Goal: Task Accomplishment & Management: Complete application form

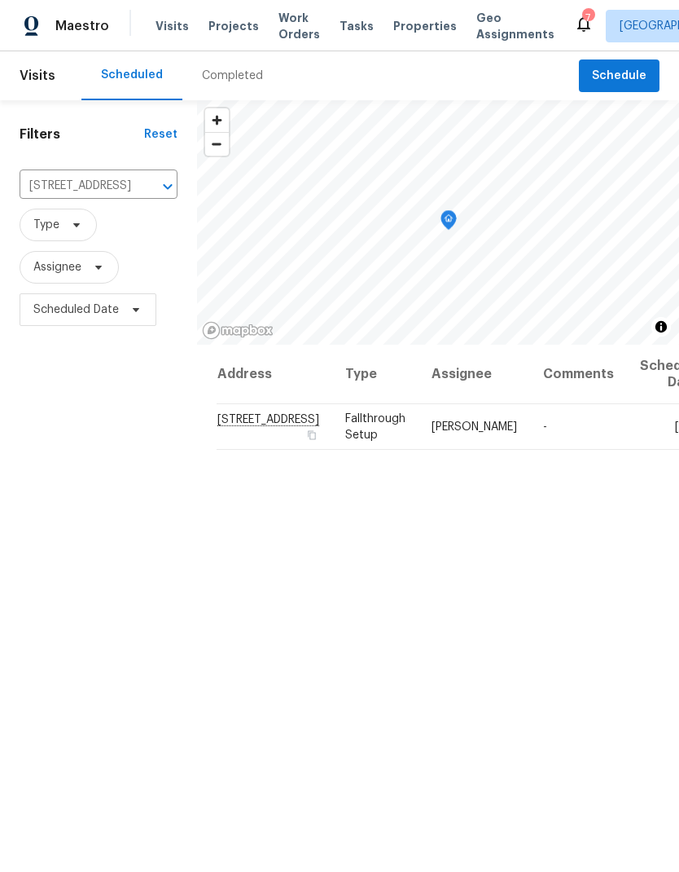
click at [410, 31] on span "Properties" at bounding box center [425, 26] width 64 height 16
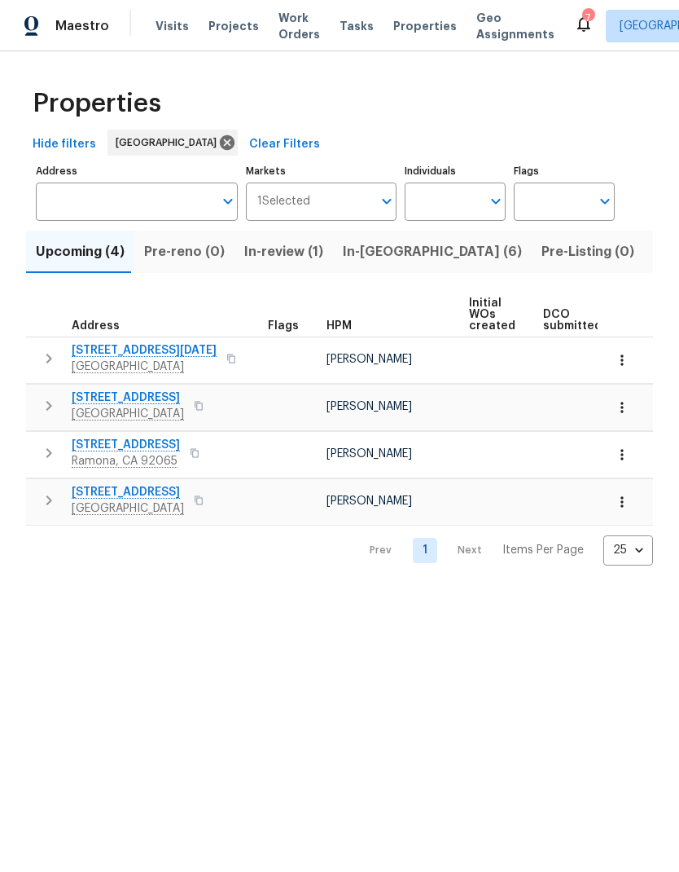
click at [355, 257] on span "In-[GEOGRAPHIC_DATA] (6)" at bounding box center [432, 251] width 179 height 23
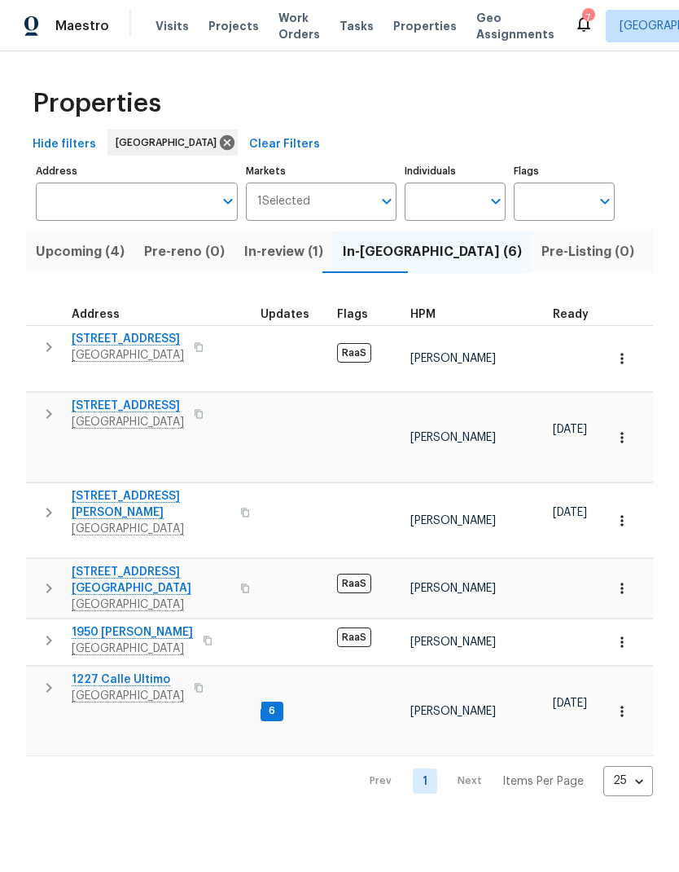
scroll to position [0, 9]
click at [105, 341] on span "[STREET_ADDRESS]" at bounding box center [128, 339] width 112 height 16
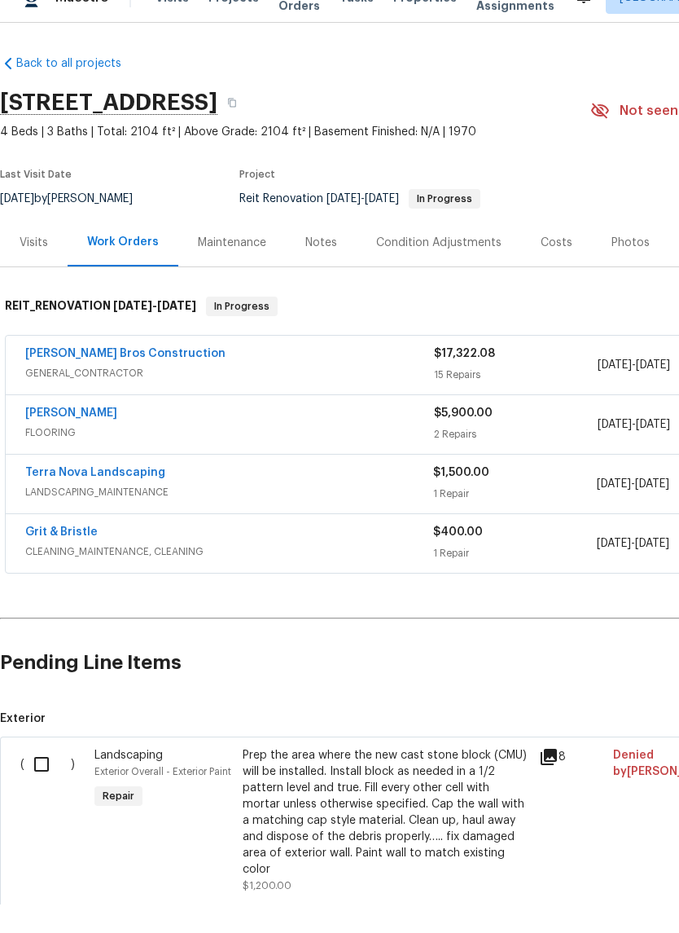
click at [226, 374] on div "[PERSON_NAME] Bros Construction" at bounding box center [229, 384] width 409 height 20
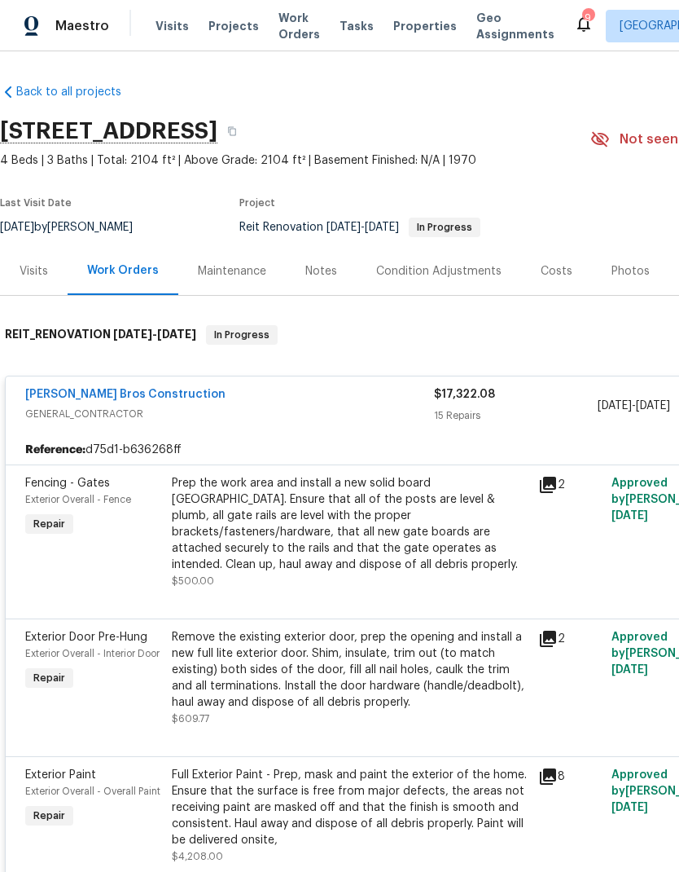
click at [160, 24] on span "Visits" at bounding box center [172, 26] width 33 height 16
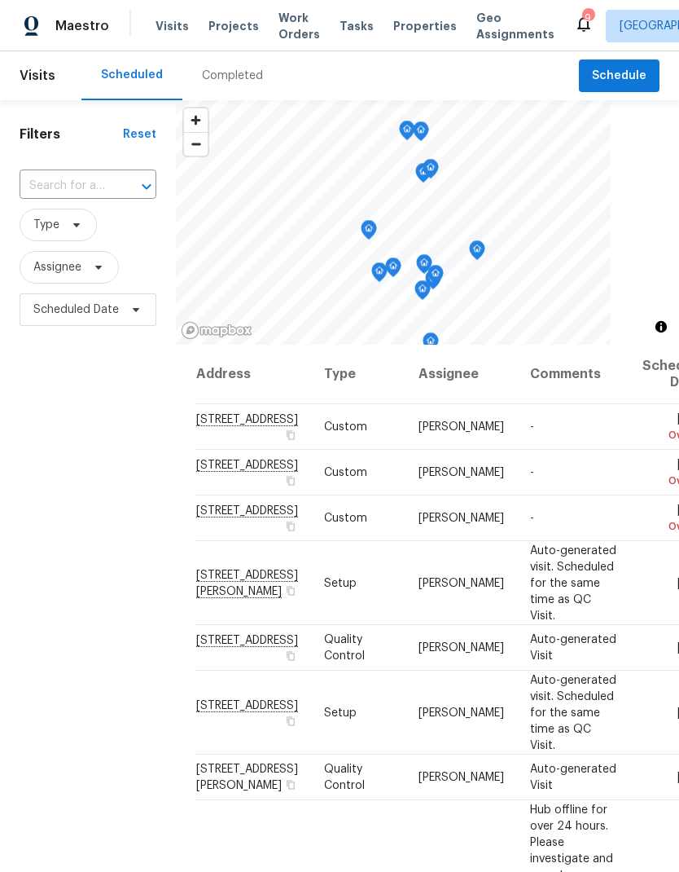
click at [81, 192] on input "text" at bounding box center [65, 186] width 91 height 25
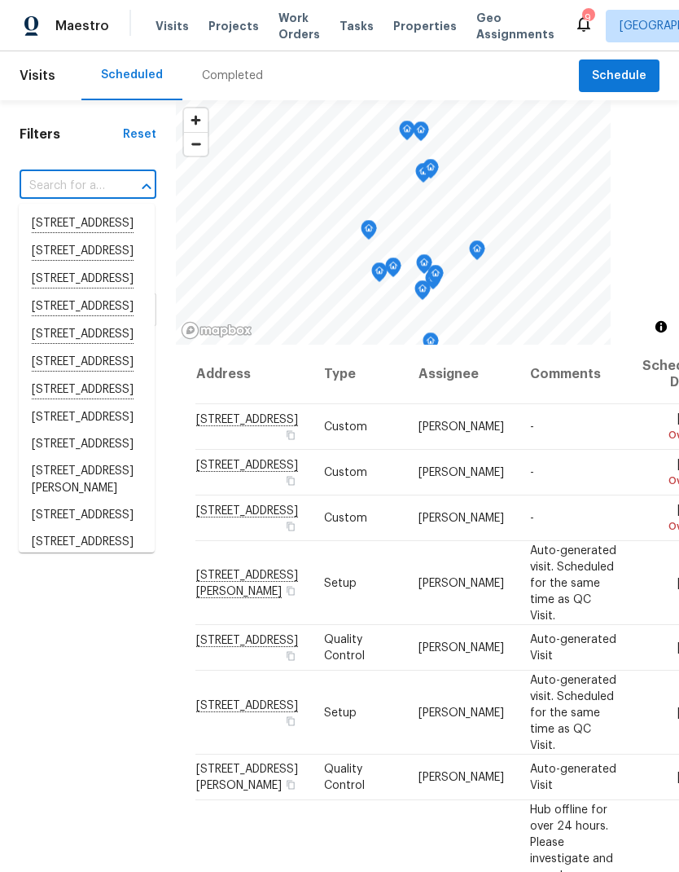
click at [82, 182] on input "text" at bounding box center [65, 186] width 91 height 25
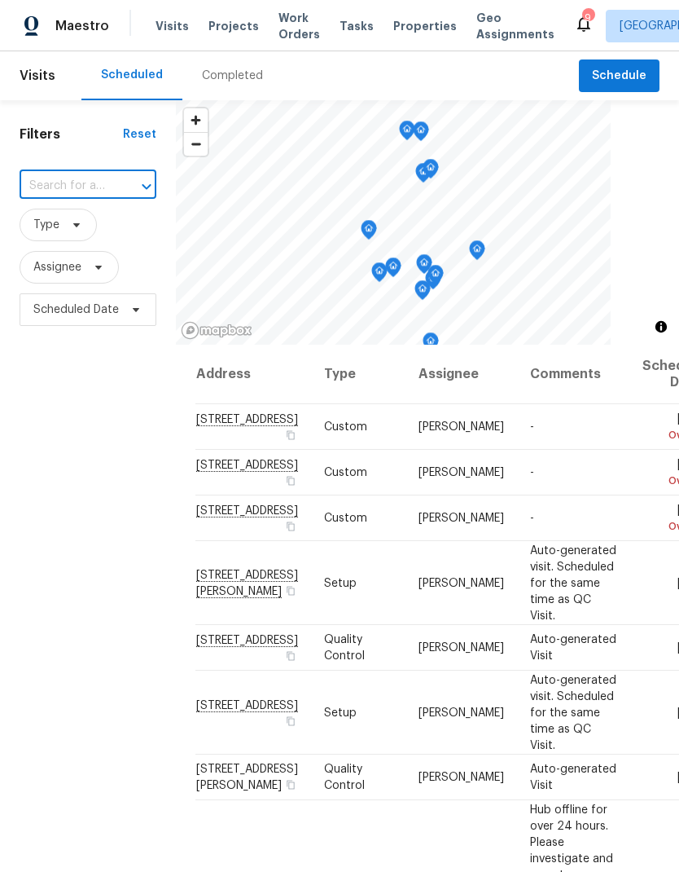
paste input "5996 College Ave San Diego, CA 92120"
type input "5996 College Ave San Diego, CA 92120"
click at [53, 234] on li "5996 College Ave, San Diego, CA 92120" at bounding box center [87, 223] width 136 height 27
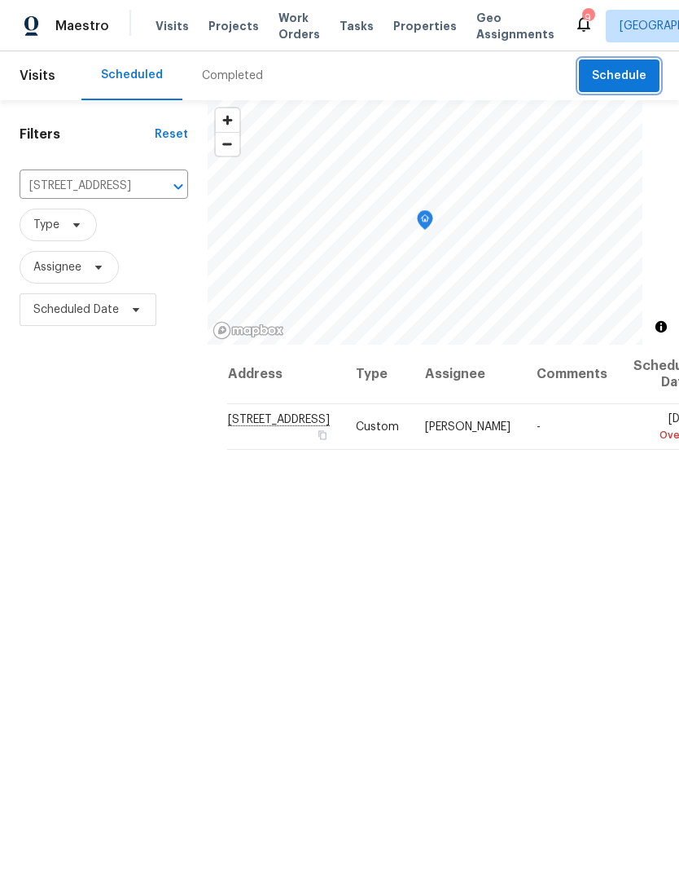
click at [608, 80] on span "Schedule" at bounding box center [619, 76] width 55 height 20
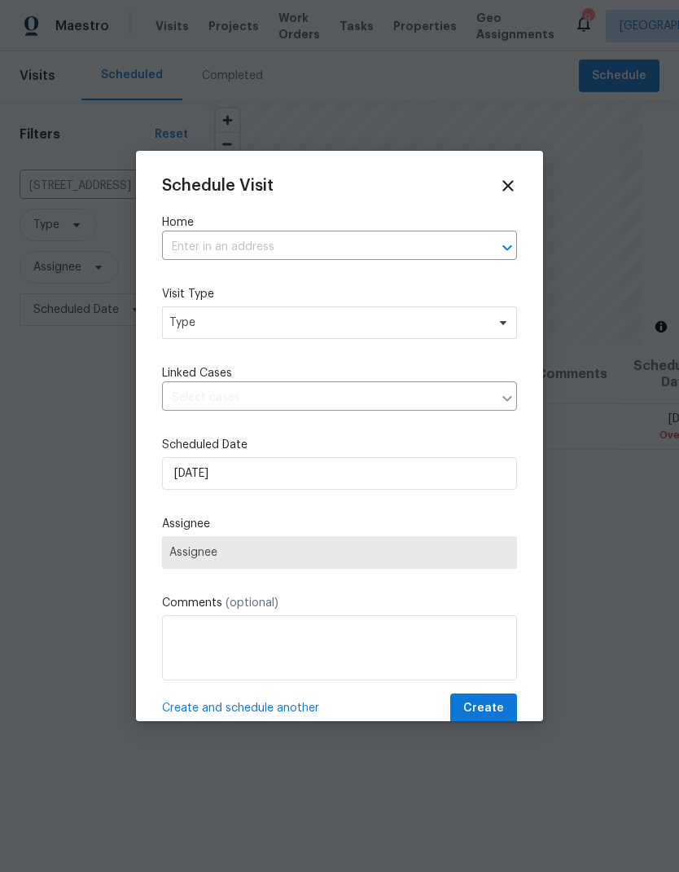
click at [210, 239] on input "text" at bounding box center [317, 247] width 310 height 25
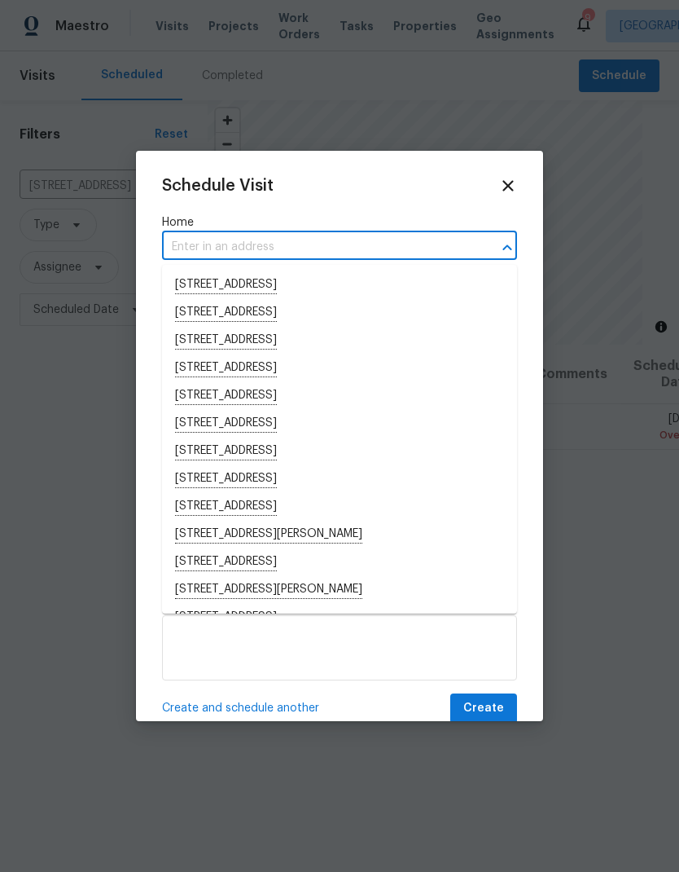
click at [200, 239] on input "text" at bounding box center [317, 247] width 310 height 25
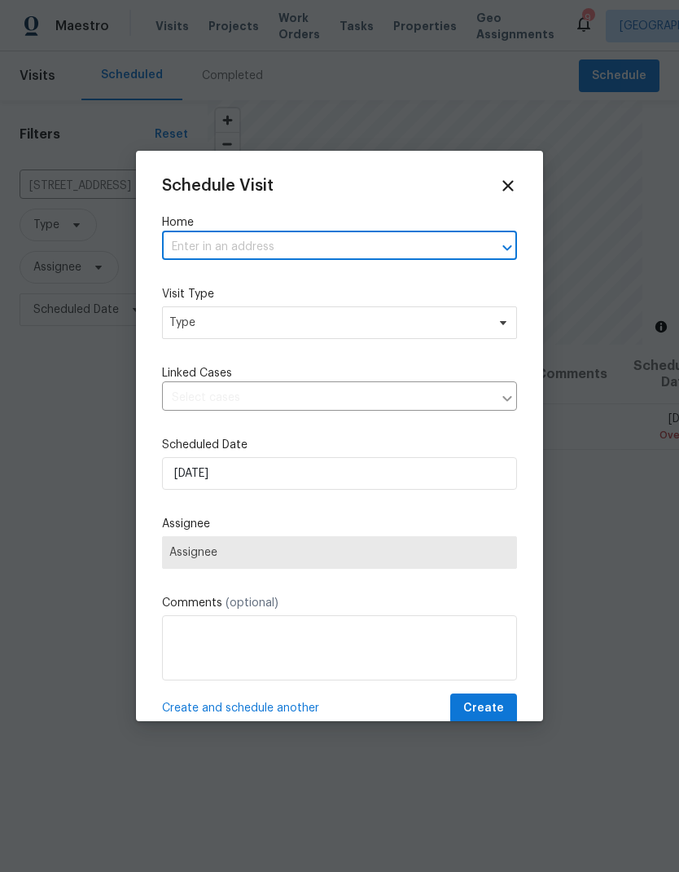
paste input "5996 College Ave San Diego, CA 92120"
type input "5996 College Ave San Diego, CA 92120"
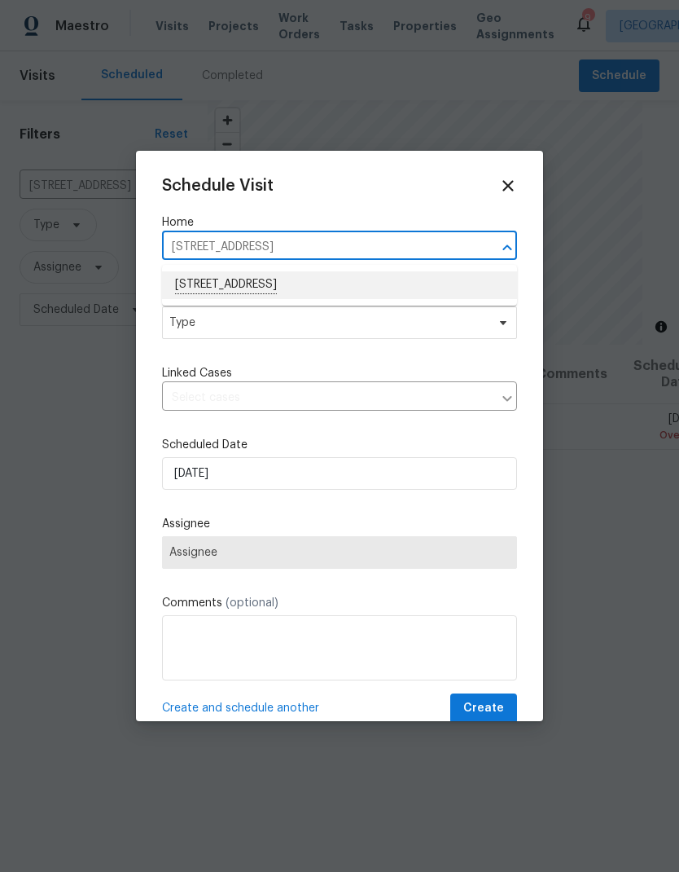
click at [222, 292] on li "5996 College Ave, San Diego, CA 92120" at bounding box center [339, 285] width 355 height 28
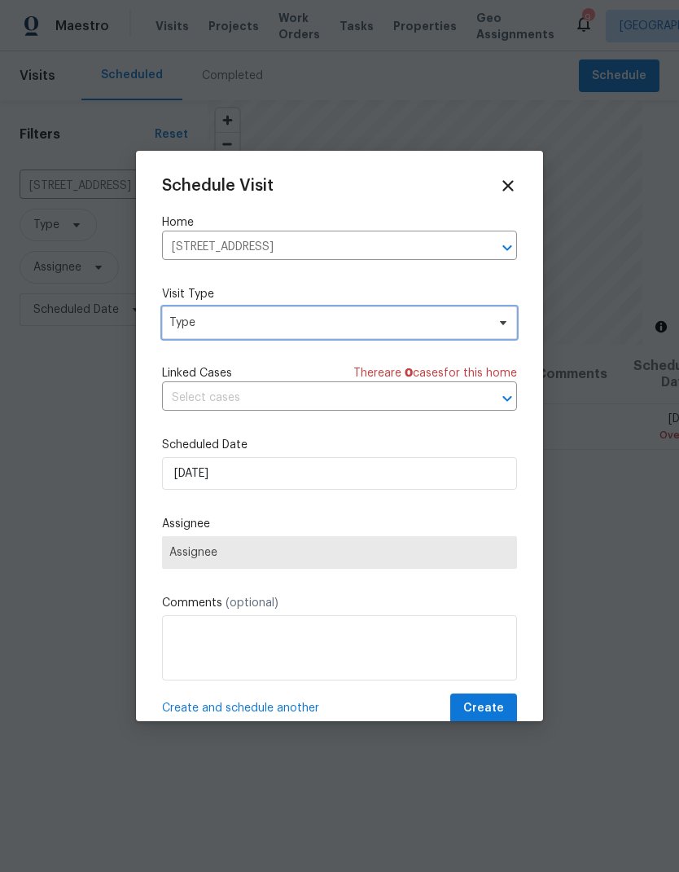
click at [198, 328] on span "Type" at bounding box center [327, 322] width 317 height 16
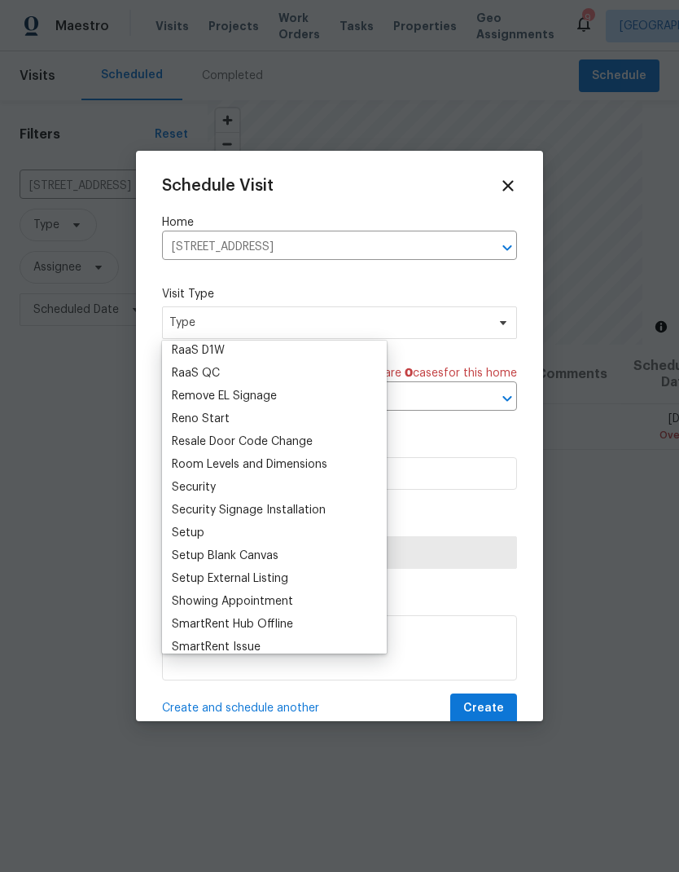
scroll to position [1171, 0]
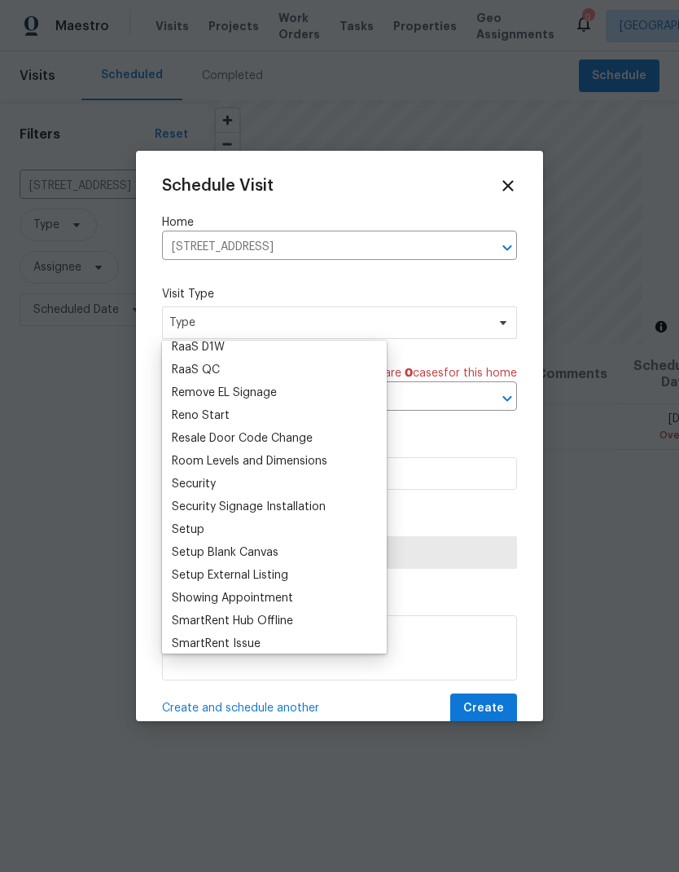
click at [192, 369] on div "RaaS QC" at bounding box center [196, 370] width 48 height 16
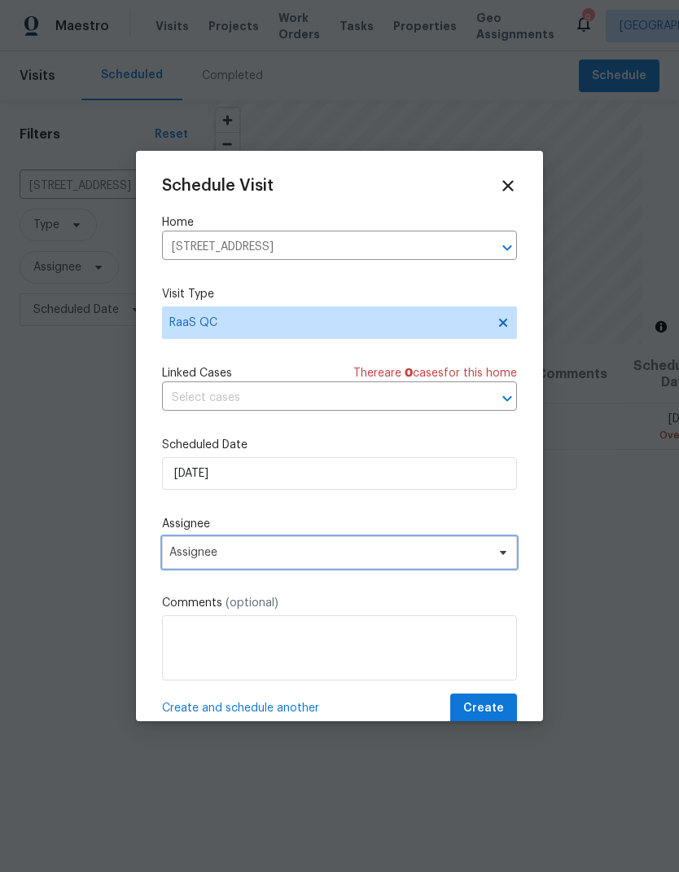
click at [208, 547] on span "Assignee" at bounding box center [339, 552] width 355 height 33
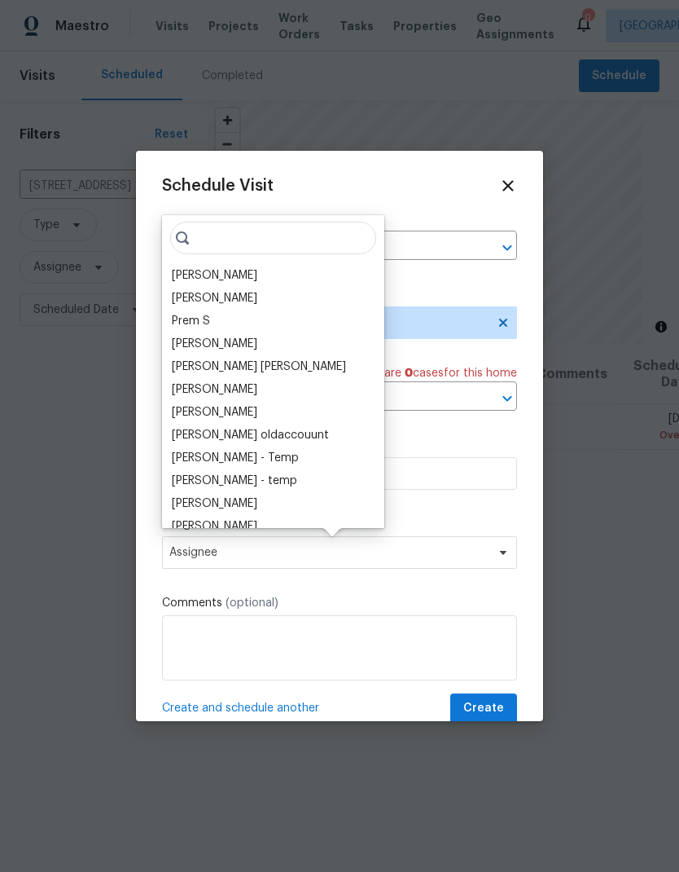
click at [189, 277] on div "[PERSON_NAME]" at bounding box center [215, 275] width 86 height 16
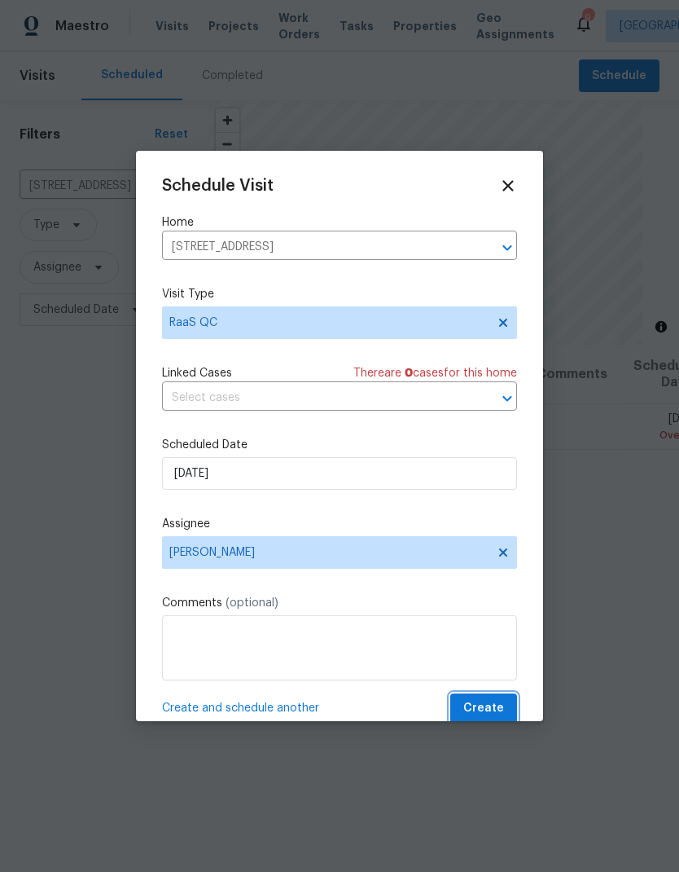
click at [479, 713] on span "Create" at bounding box center [483, 708] width 41 height 20
